Goal: Task Accomplishment & Management: Manage account settings

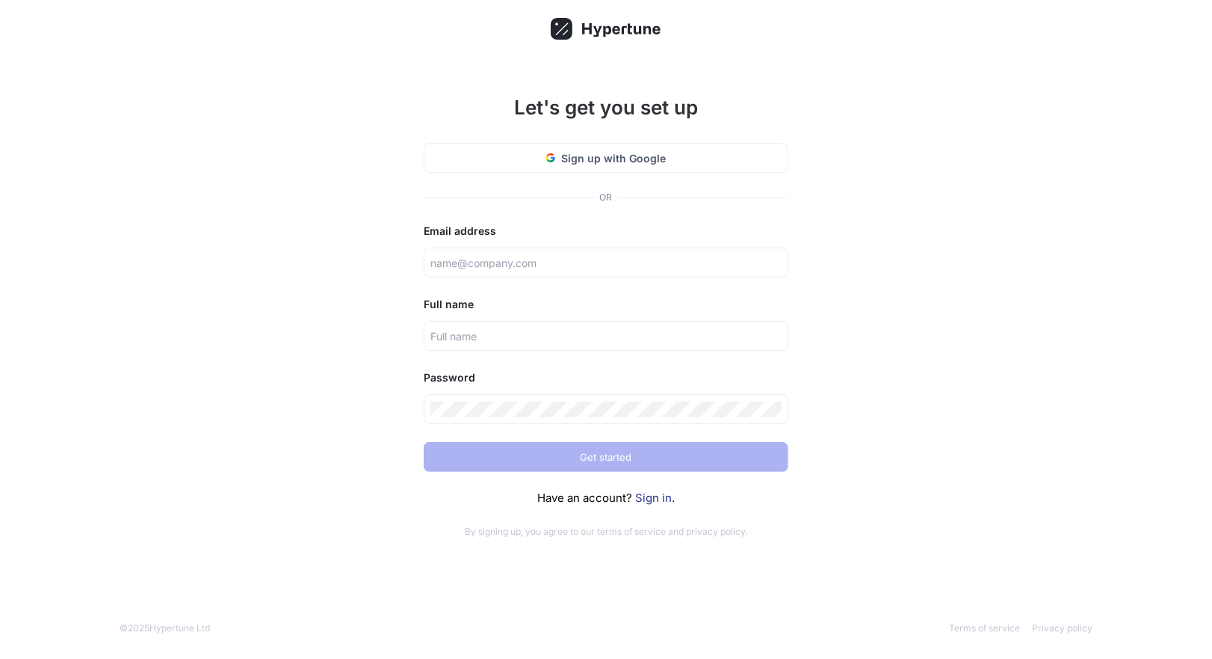
click at [373, 215] on div "Let's get you set up Sign up with Google OR Email address Full name Password Ge…" at bounding box center [606, 329] width 1212 height 659
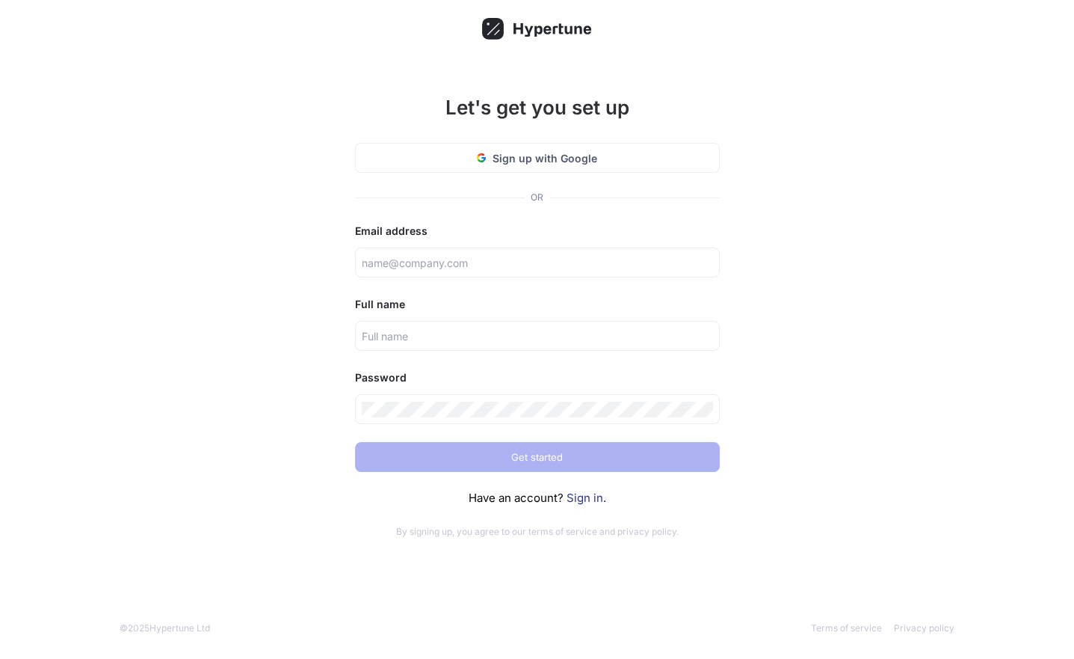
click at [570, 498] on link "Sign in" at bounding box center [585, 497] width 37 height 14
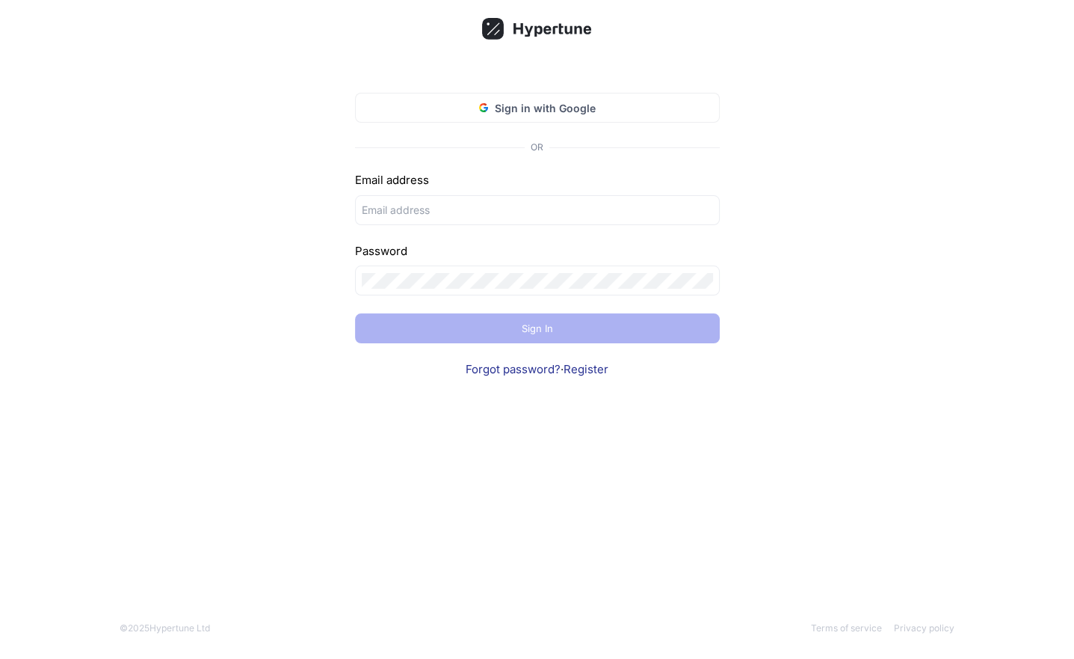
type input "[PERSON_NAME][EMAIL_ADDRESS][DOMAIN_NAME]"
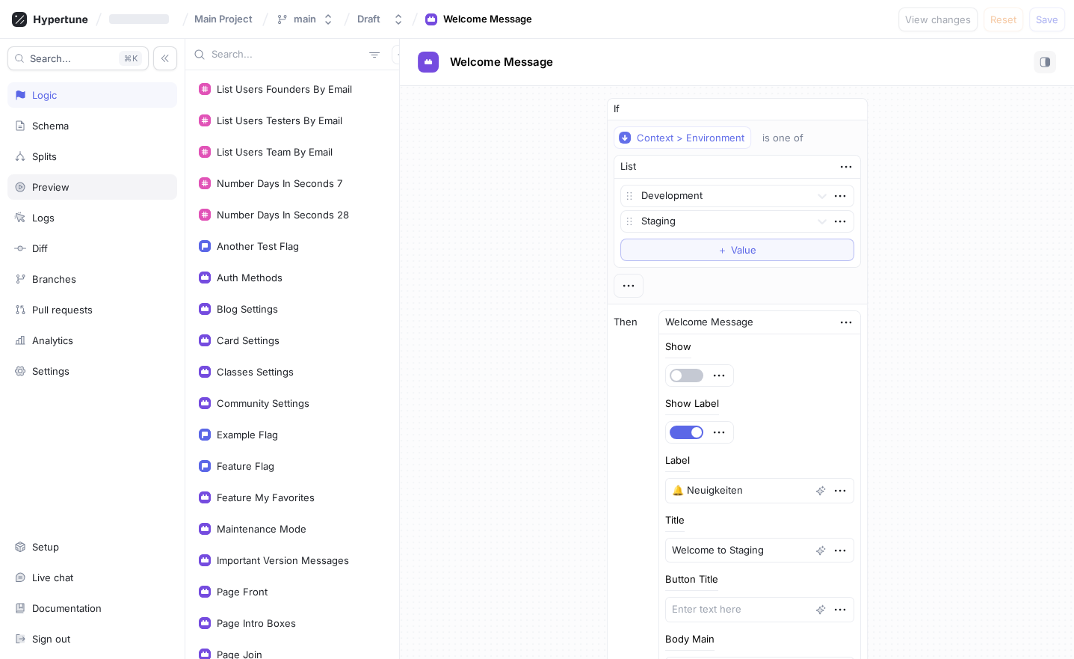
type textarea "x"
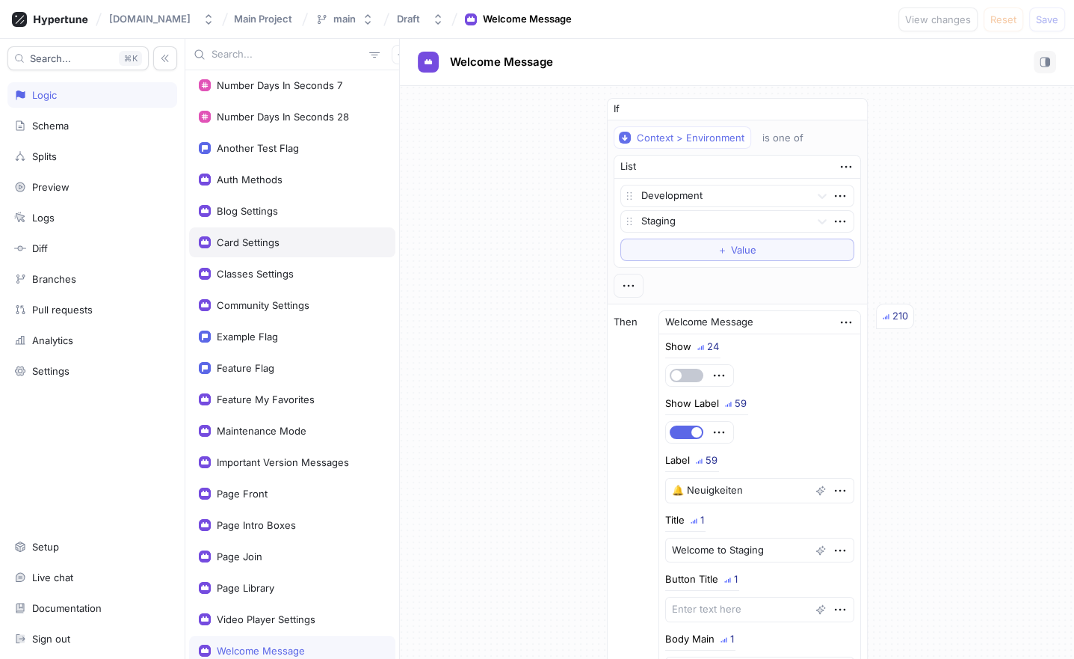
click at [272, 247] on div "Card Settings" at bounding box center [292, 242] width 206 height 30
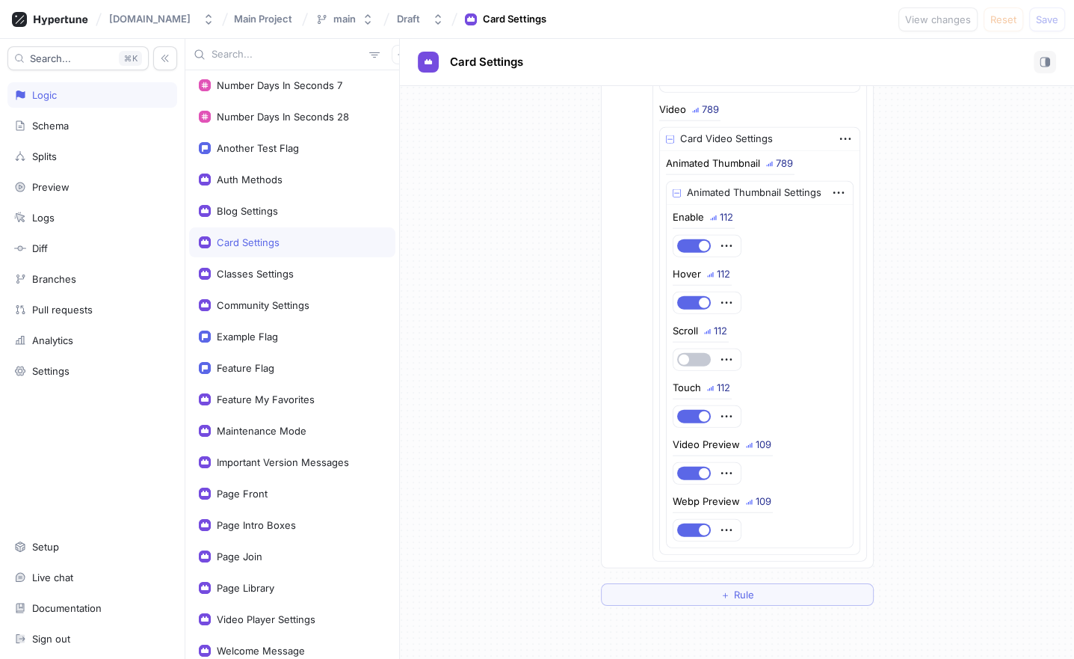
scroll to position [3528, 0]
